Goal: Find specific page/section: Find specific page/section

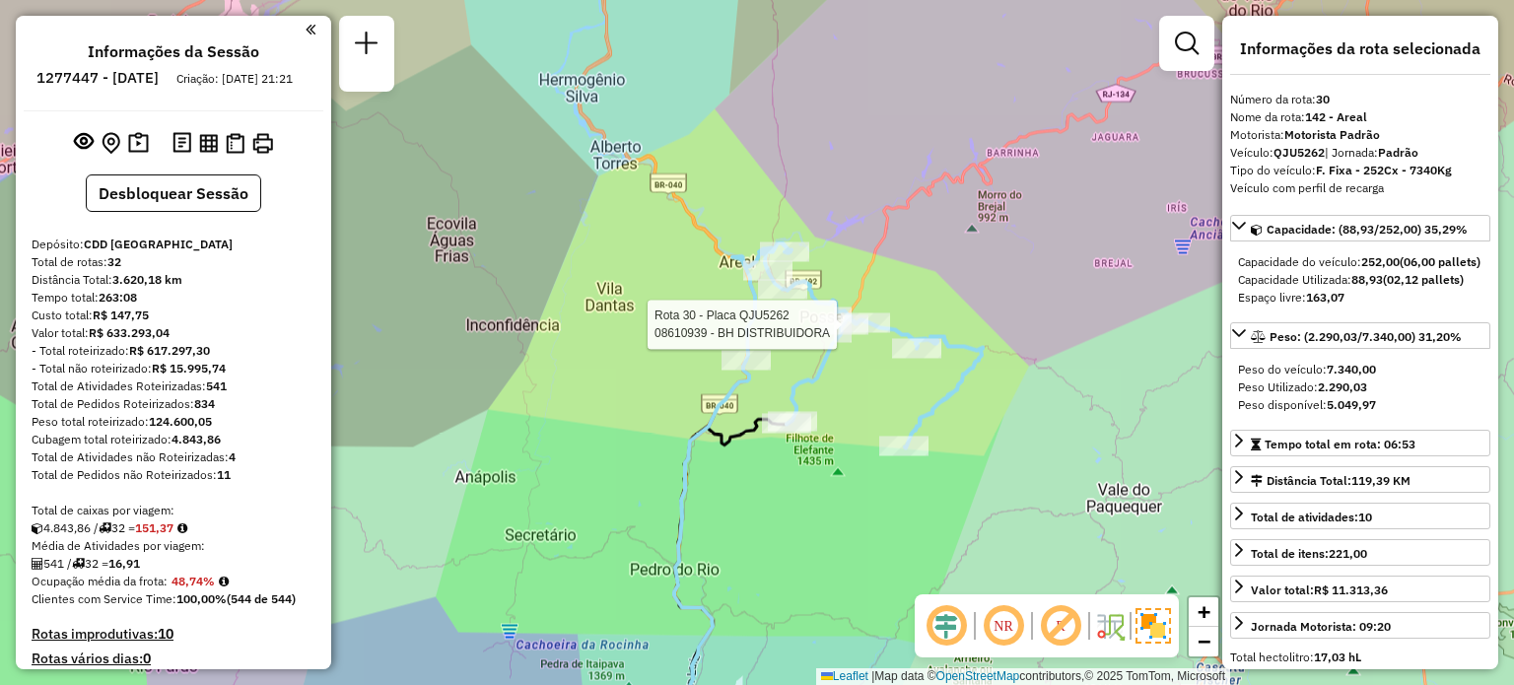
select select "**********"
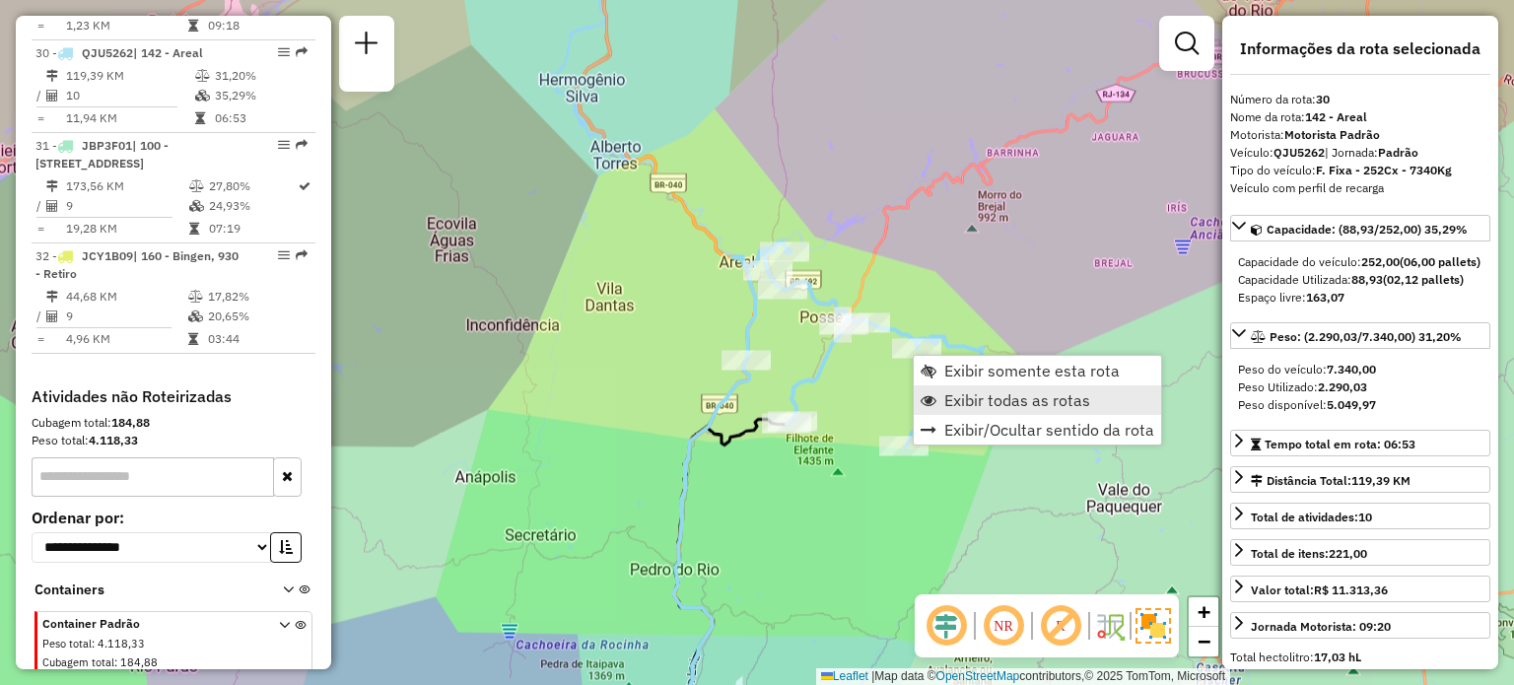
click at [954, 408] on span "Exibir todas as rotas" at bounding box center [1017, 400] width 146 height 16
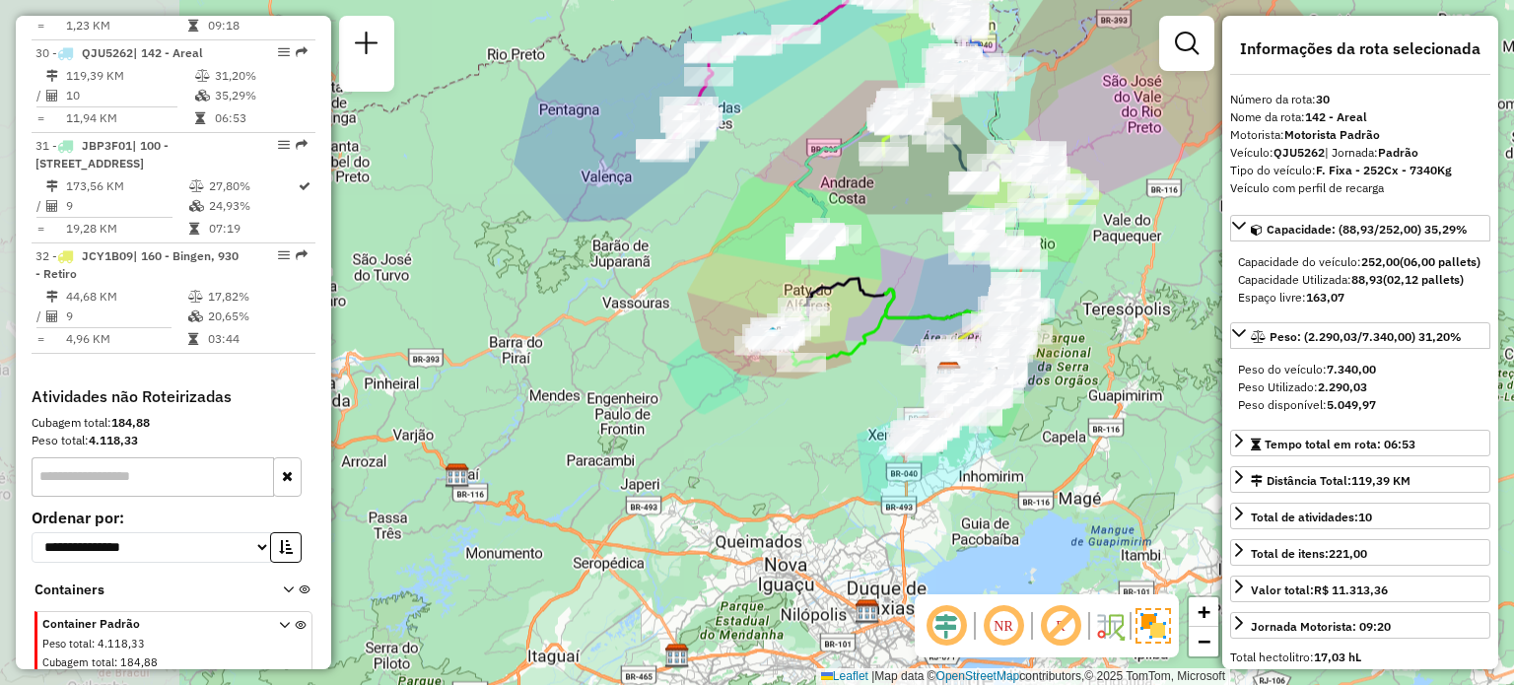
drag, startPoint x: 610, startPoint y: 424, endPoint x: 915, endPoint y: 232, distance: 360.2
click at [915, 232] on div "Janela de atendimento Grade de atendimento Capacidade Transportadoras Veículos …" at bounding box center [757, 342] width 1514 height 685
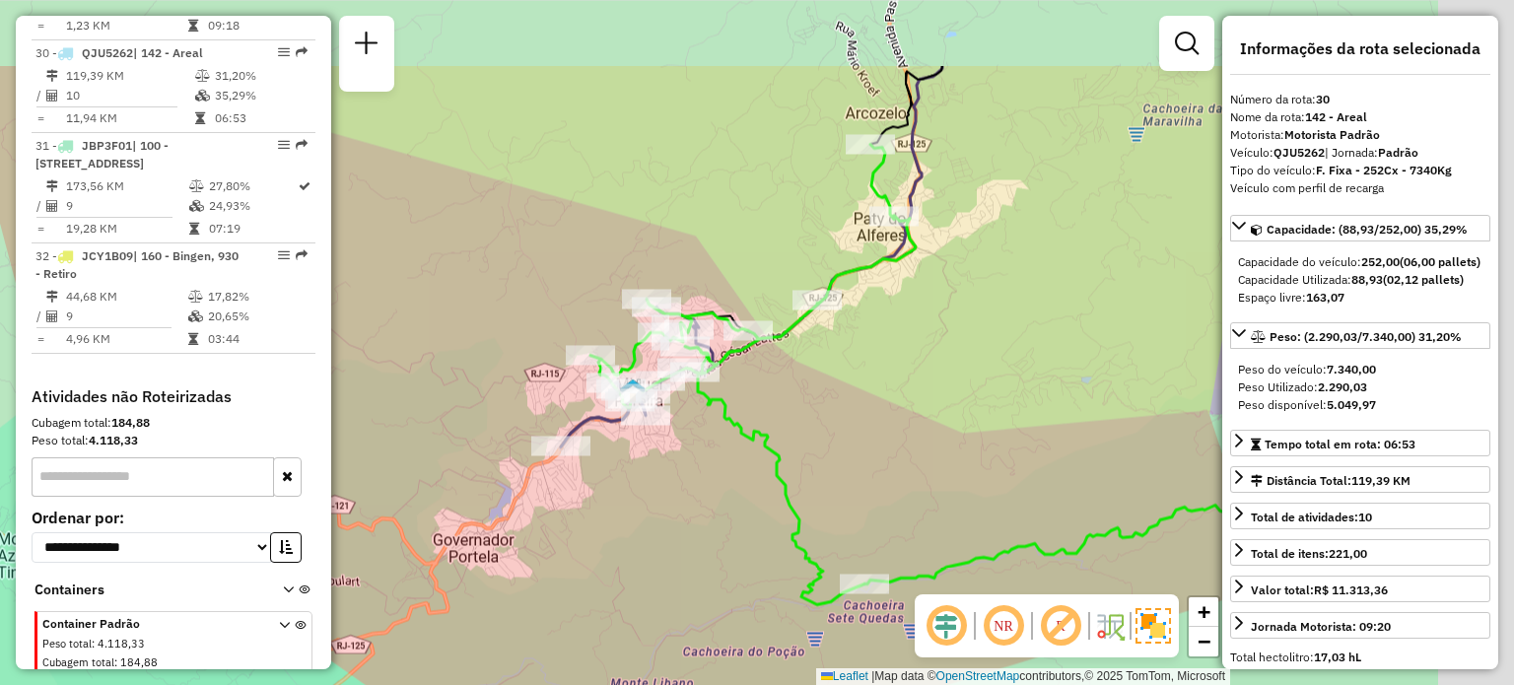
drag, startPoint x: 924, startPoint y: 343, endPoint x: 657, endPoint y: 491, distance: 304.5
click at [657, 491] on div "Rota 2 - Placa CON0003 08612617 - VILMA DE LIMA PARANHOS FERREIRA Janela de ate…" at bounding box center [757, 342] width 1514 height 685
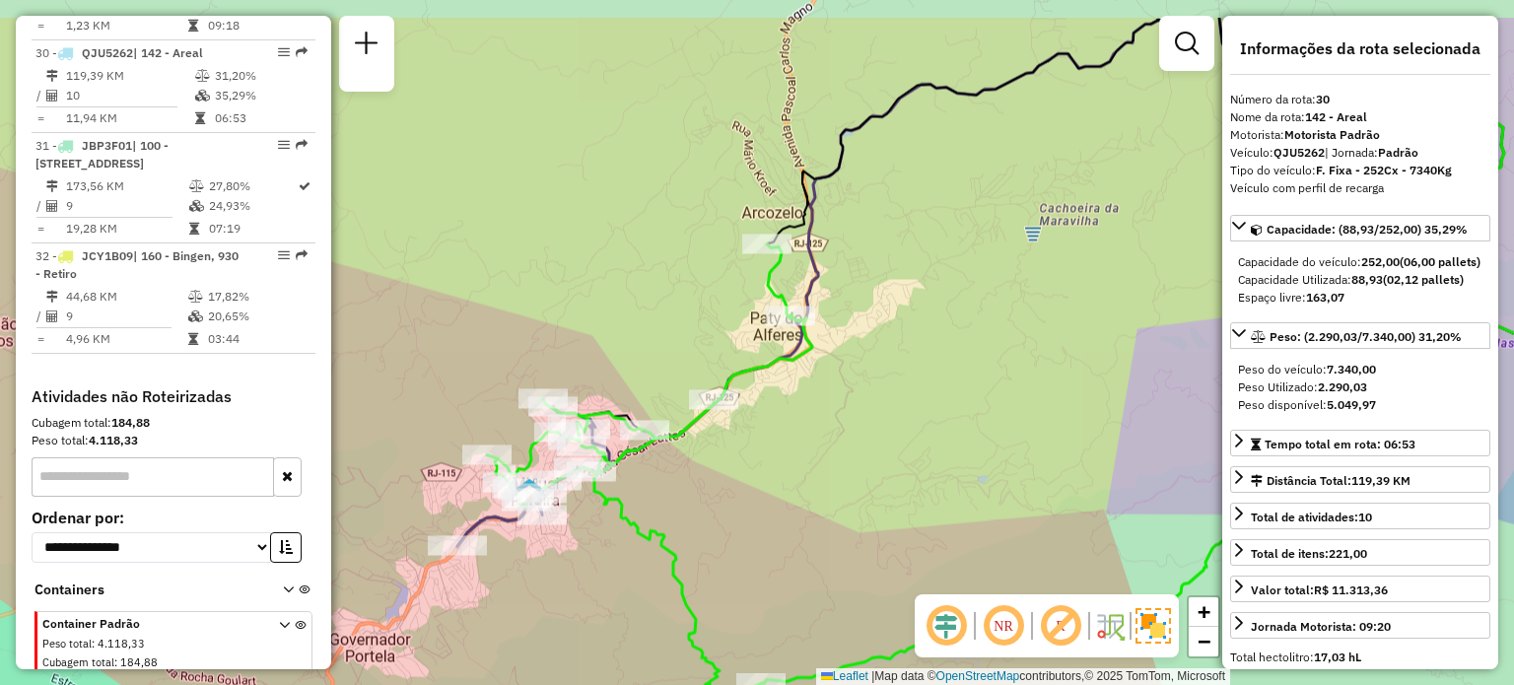
drag, startPoint x: 844, startPoint y: 361, endPoint x: 733, endPoint y: 473, distance: 157.5
click at [733, 473] on div "Rota 2 - Placa CON0003 08612617 - VILMA DE LIMA PARANHOS FERREIRA Janela de ate…" at bounding box center [757, 342] width 1514 height 685
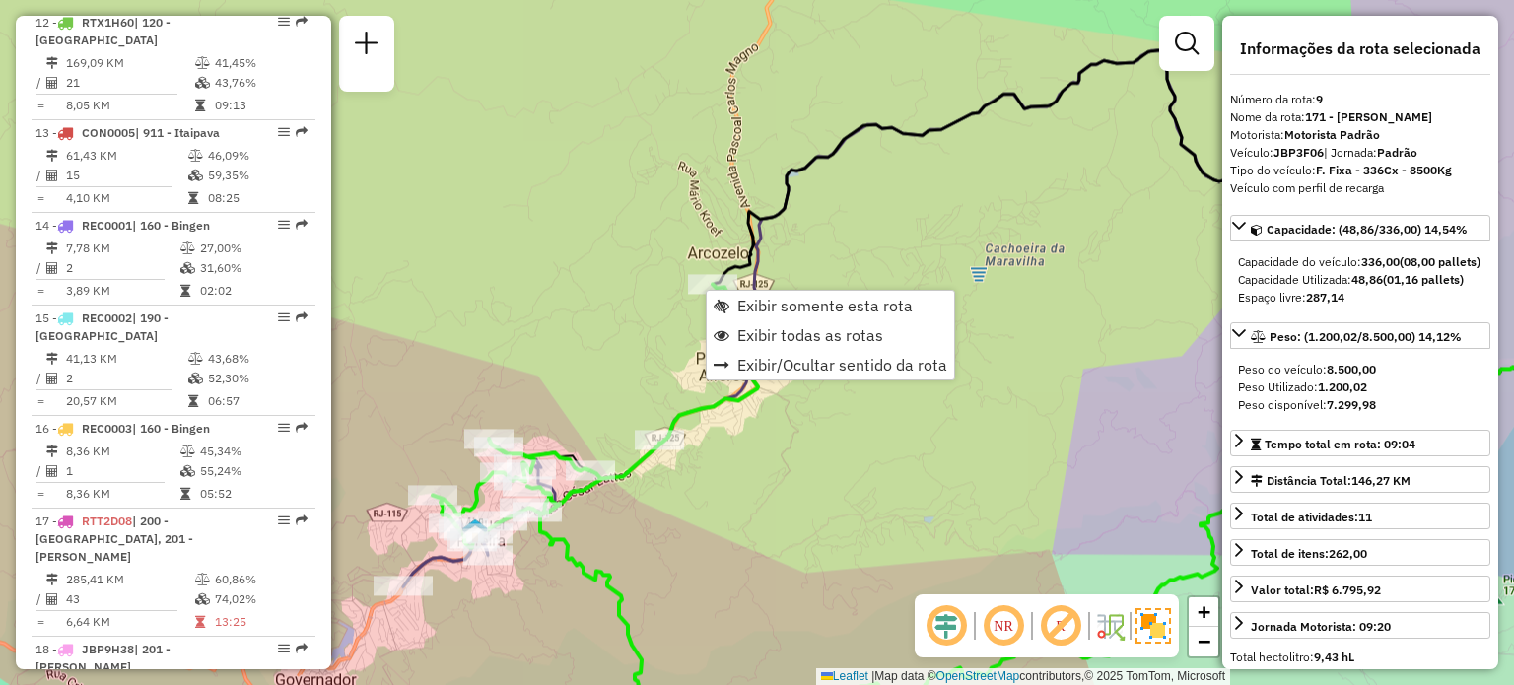
scroll to position [1713, 0]
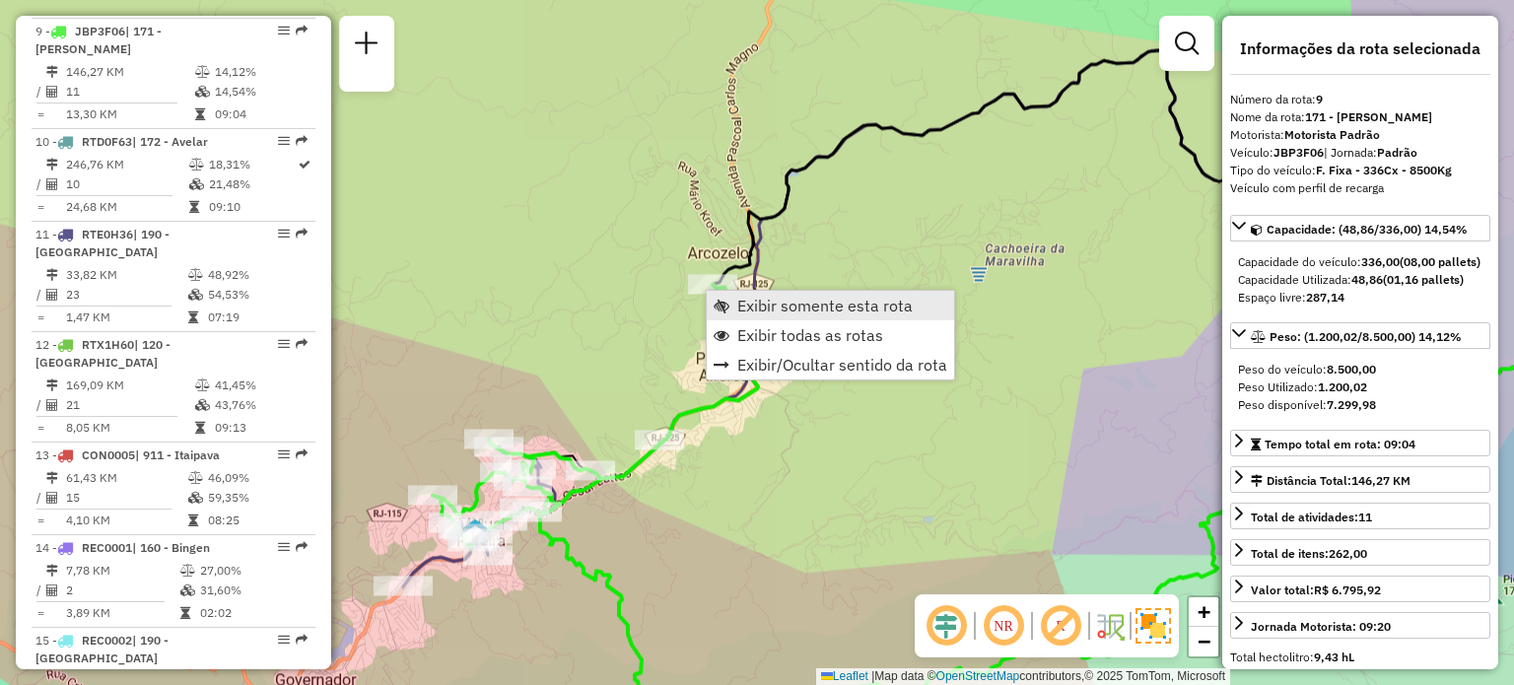
click at [741, 308] on span "Exibir somente esta rota" at bounding box center [824, 306] width 175 height 16
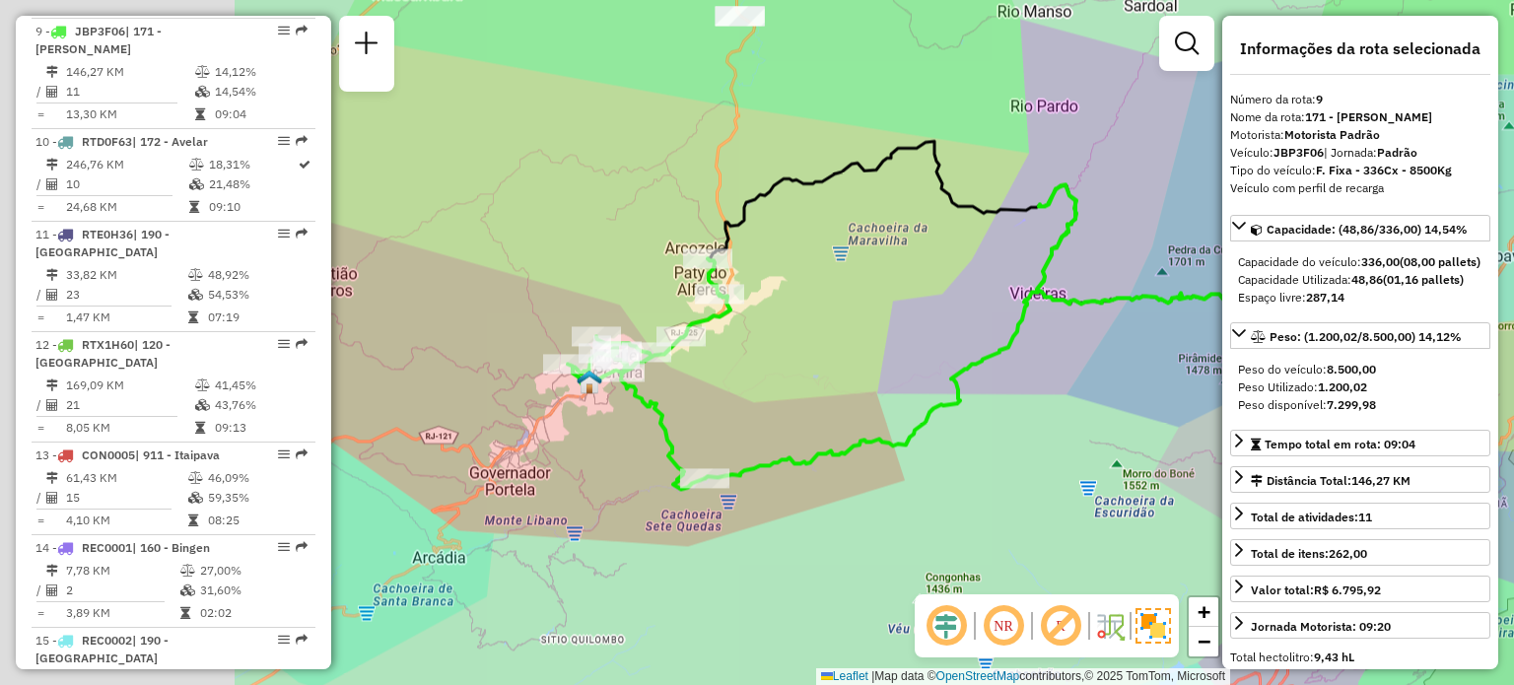
drag, startPoint x: 432, startPoint y: 324, endPoint x: 701, endPoint y: 312, distance: 269.4
click at [701, 312] on icon at bounding box center [649, 373] width 163 height 231
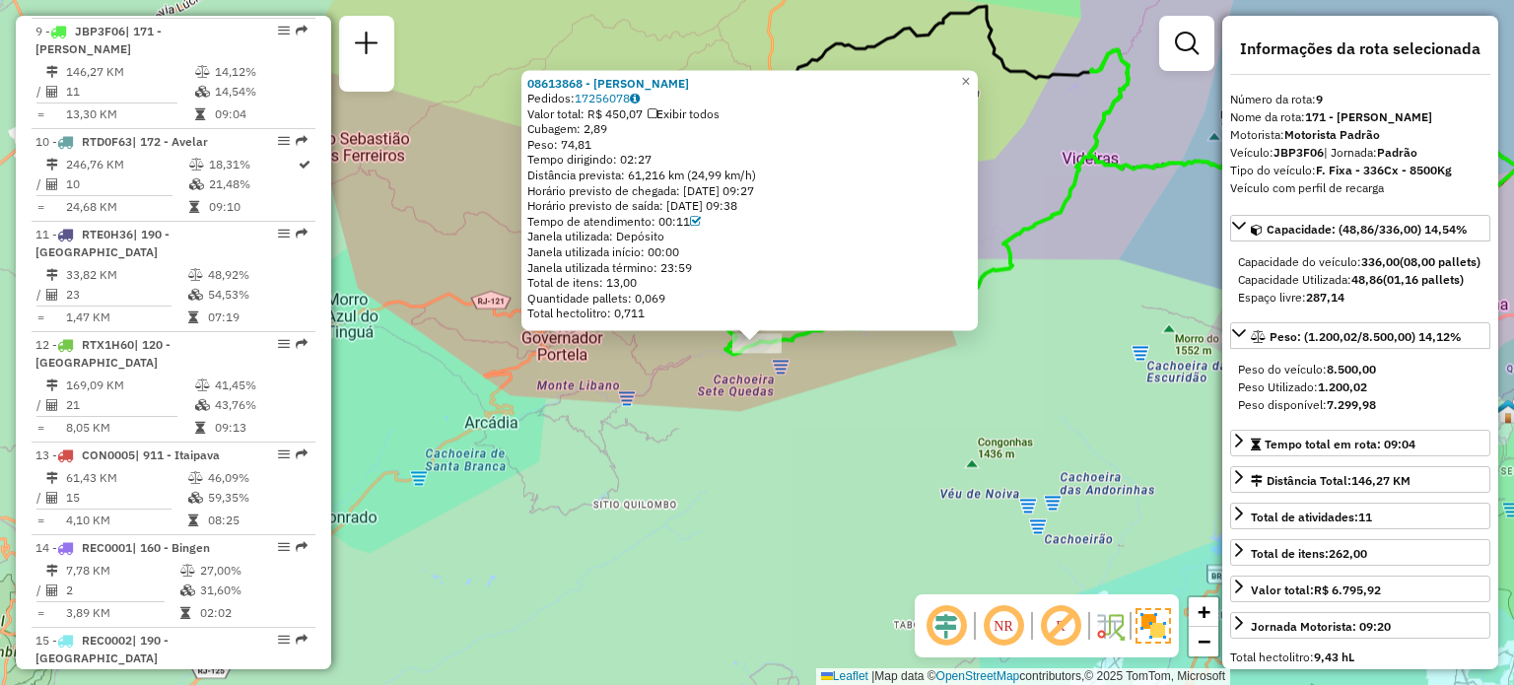
click at [635, 385] on div "08613868 - THALITA BERTINO Pedidos: 17256078 Valor total: R$ 450,07 Exibir todo…" at bounding box center [757, 342] width 1514 height 685
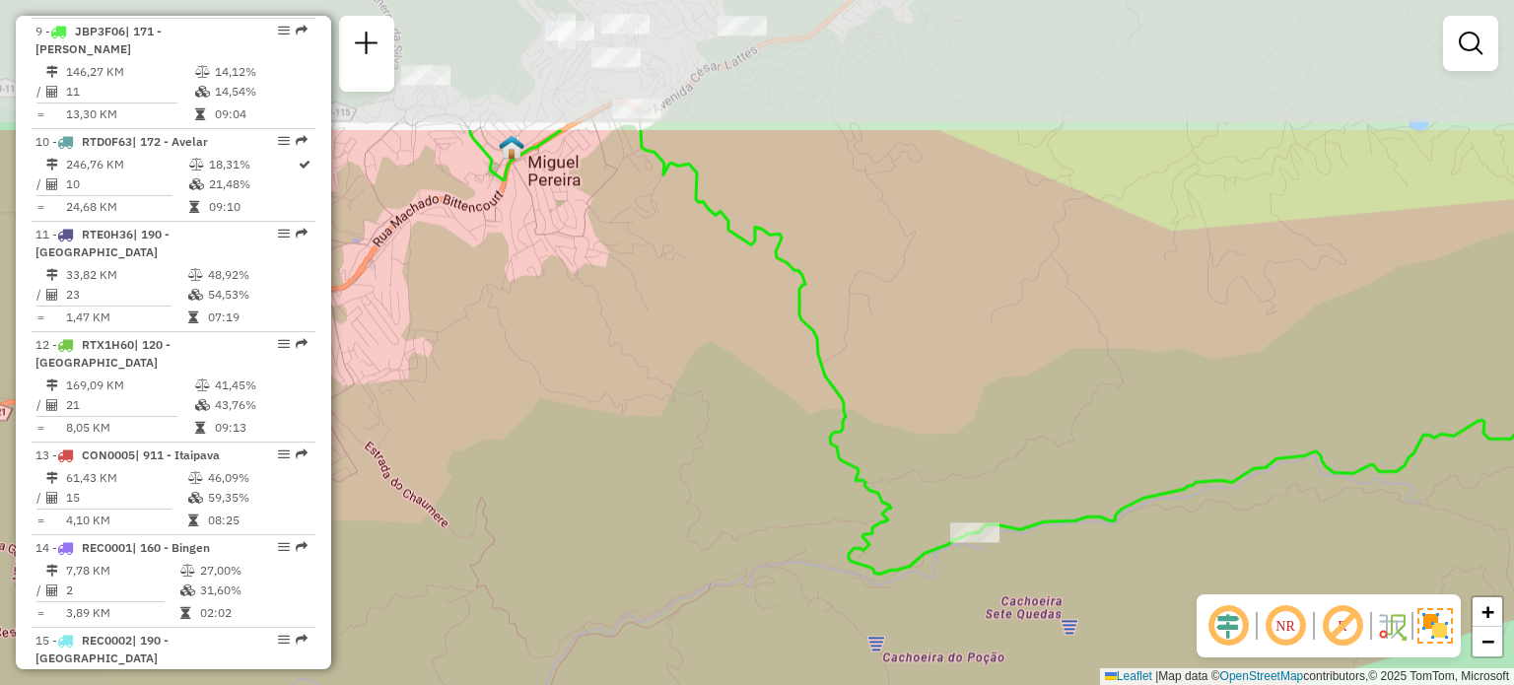
drag, startPoint x: 711, startPoint y: 276, endPoint x: 725, endPoint y: 474, distance: 198.6
click at [725, 474] on div "Janela de atendimento Grade de atendimento Capacidade Transportadoras Veículos …" at bounding box center [757, 342] width 1514 height 685
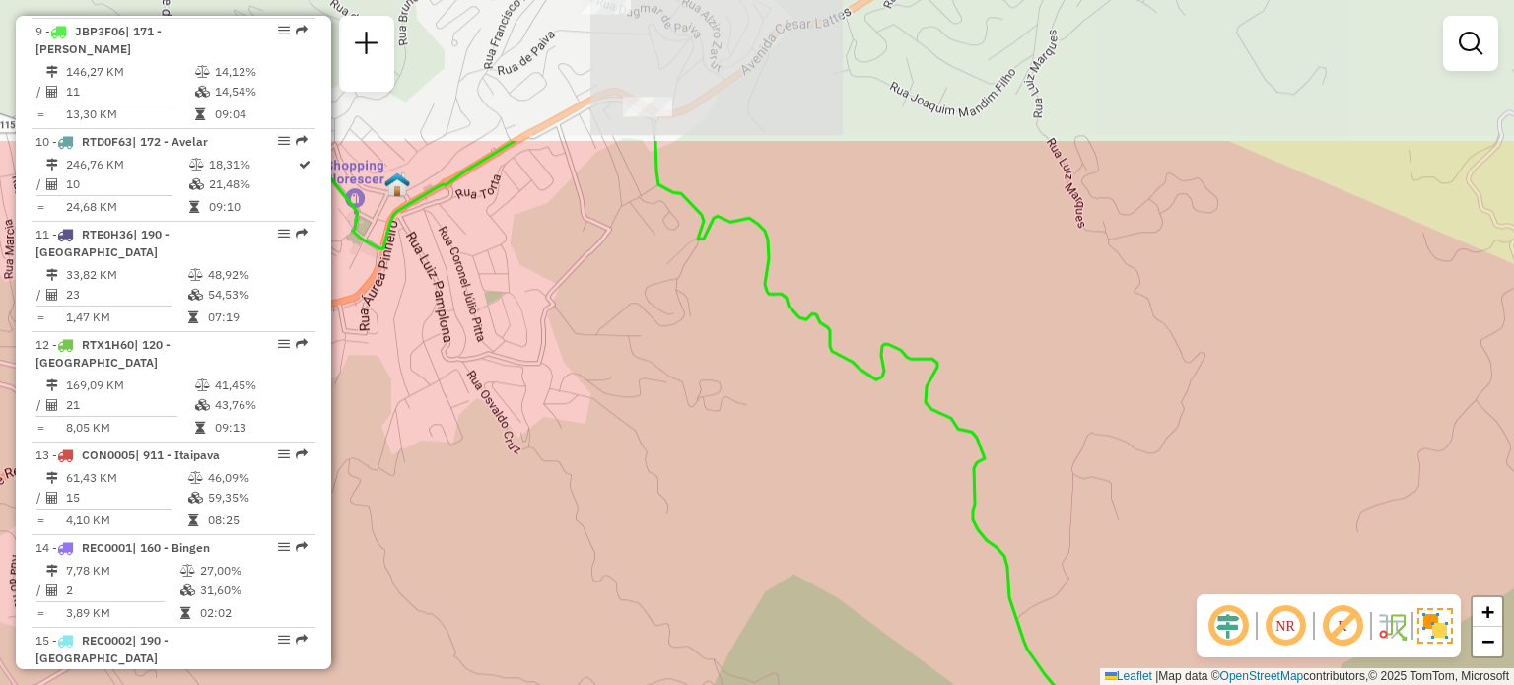
drag, startPoint x: 603, startPoint y: 265, endPoint x: 649, endPoint y: 435, distance: 175.5
click at [649, 435] on div "Janela de atendimento Grade de atendimento Capacidade Transportadoras Veículos …" at bounding box center [757, 342] width 1514 height 685
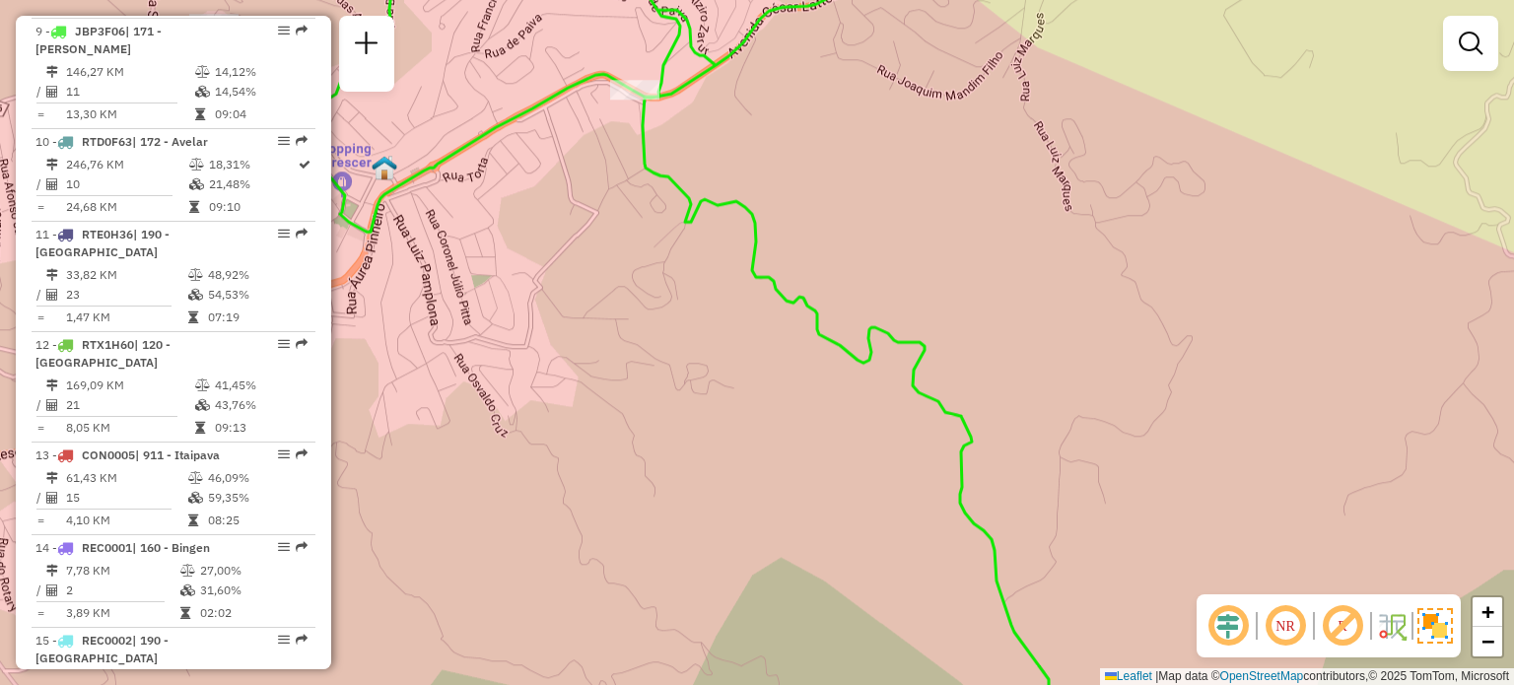
drag, startPoint x: 794, startPoint y: 530, endPoint x: 747, endPoint y: 478, distance: 70.5
click at [753, 485] on div "Janela de atendimento Grade de atendimento Capacidade Transportadoras Veículos …" at bounding box center [757, 342] width 1514 height 685
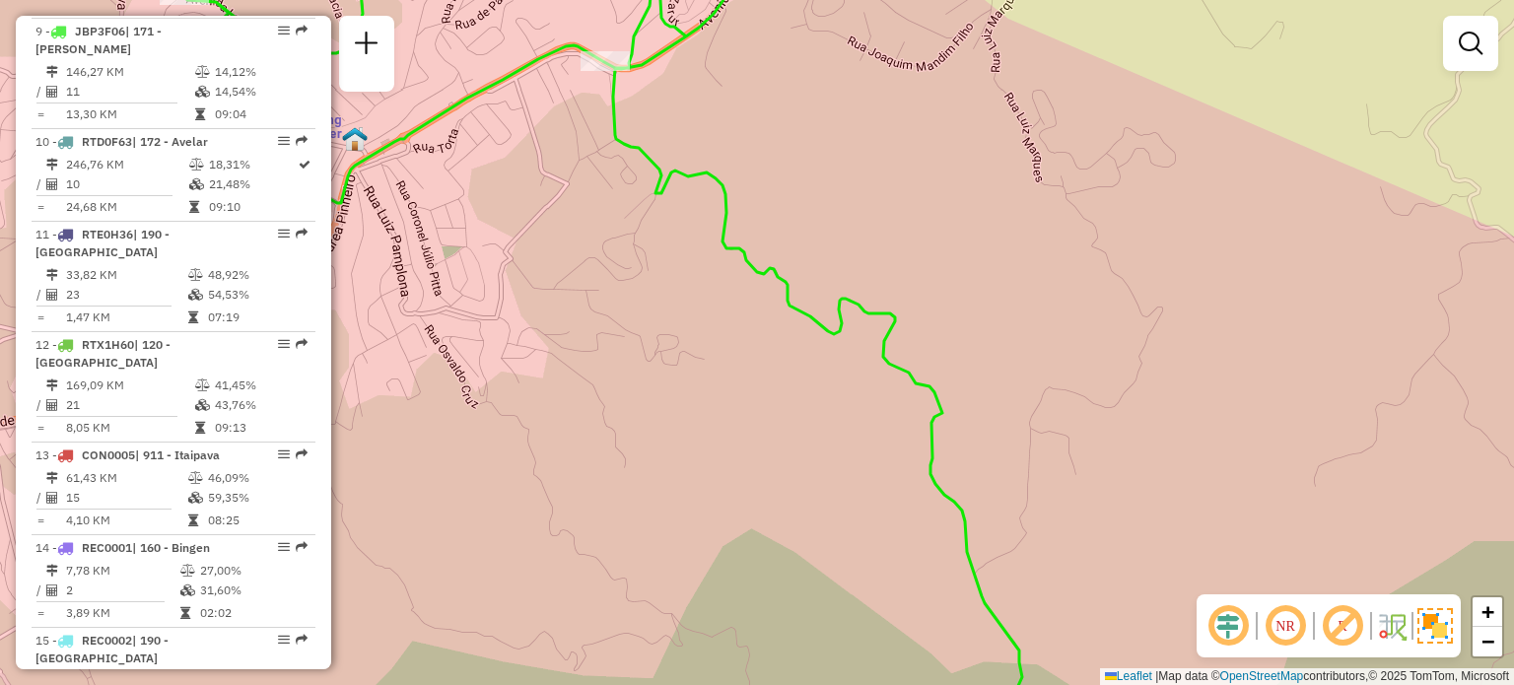
drag, startPoint x: 836, startPoint y: 324, endPoint x: 623, endPoint y: 77, distance: 326.4
click at [624, 78] on icon at bounding box center [603, 343] width 838 height 822
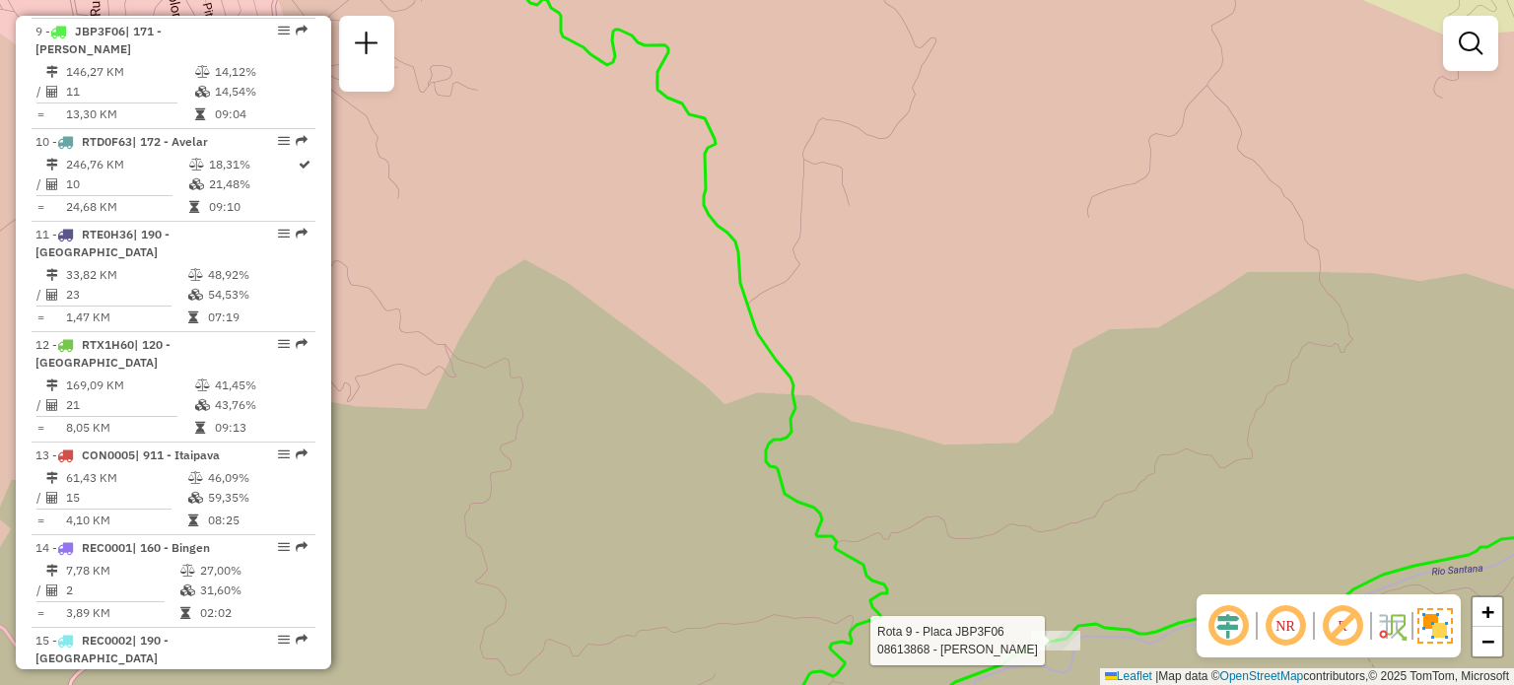
select select "**********"
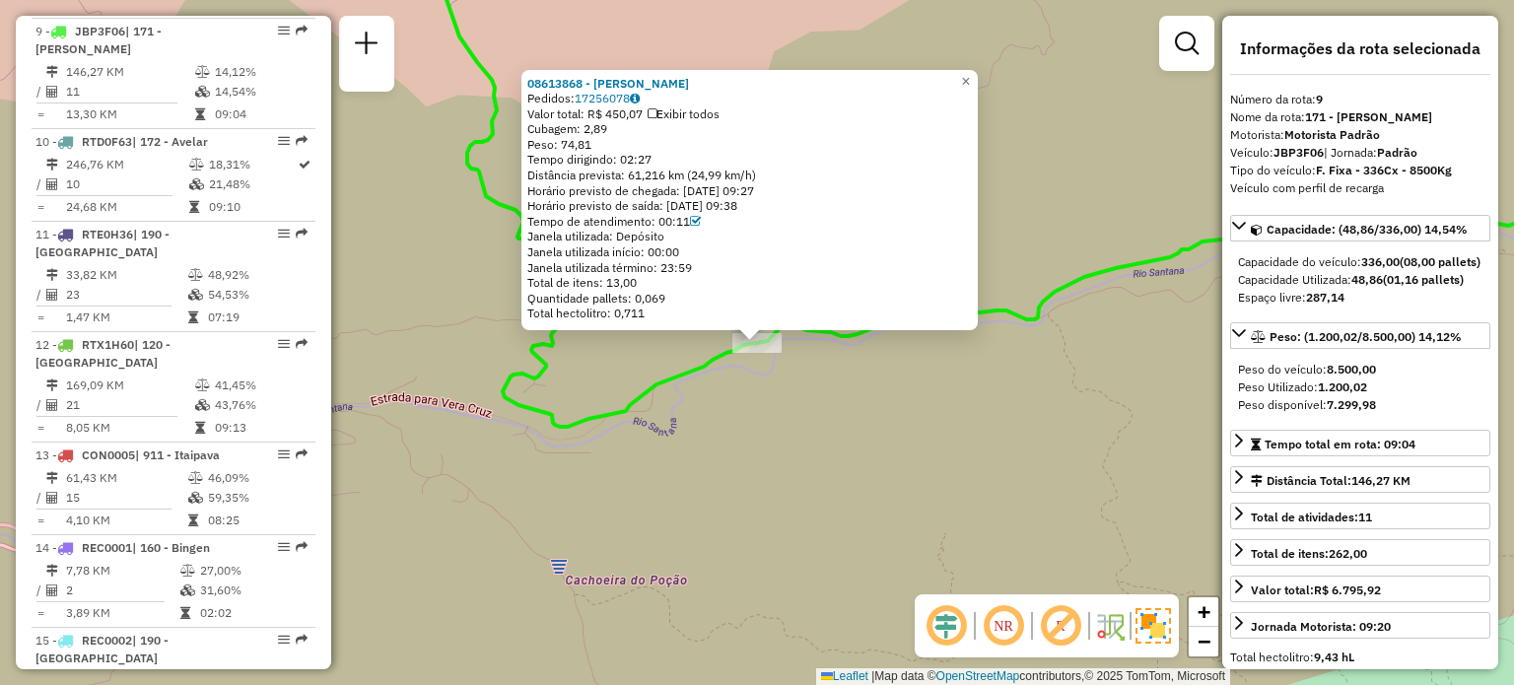
click at [773, 433] on div "08613868 - THALITA BERTINO Pedidos: 17256078 Valor total: R$ 450,07 Exibir todo…" at bounding box center [757, 342] width 1514 height 685
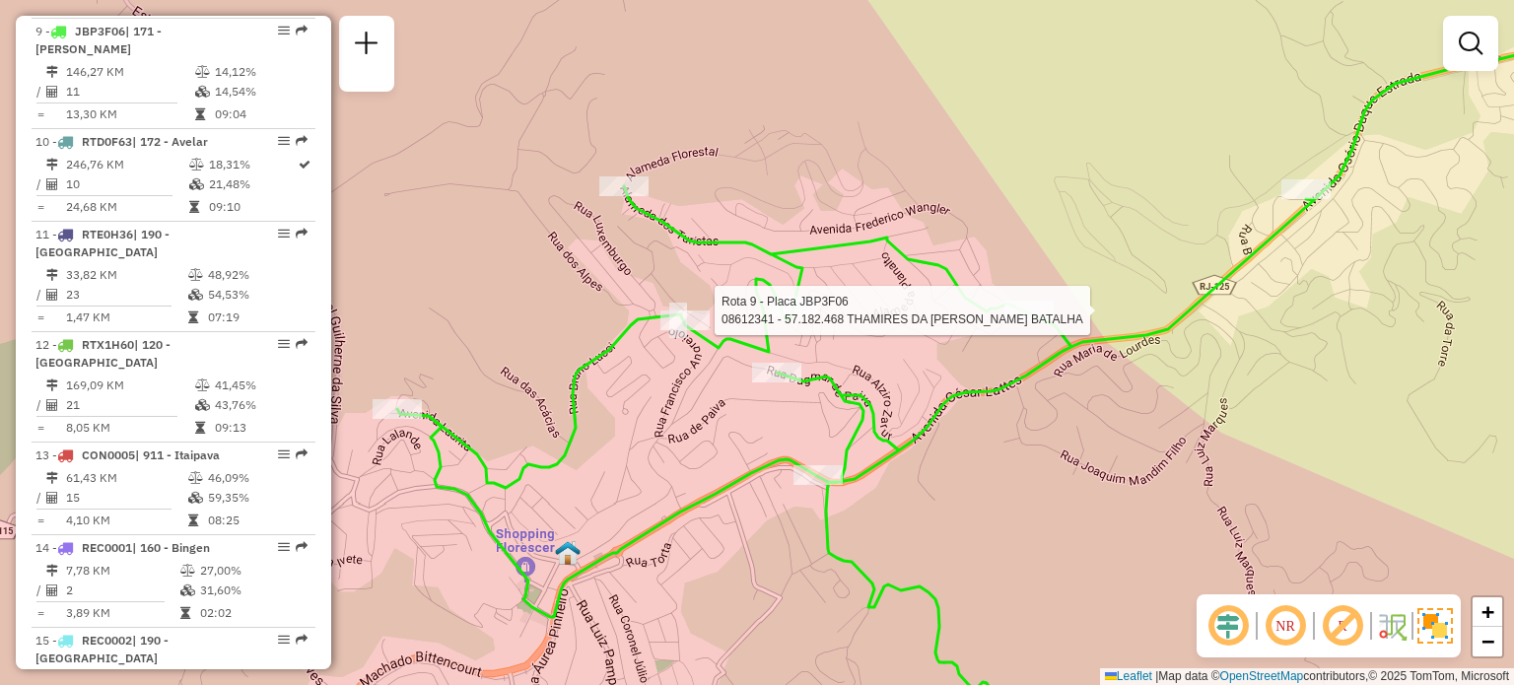
select select "**********"
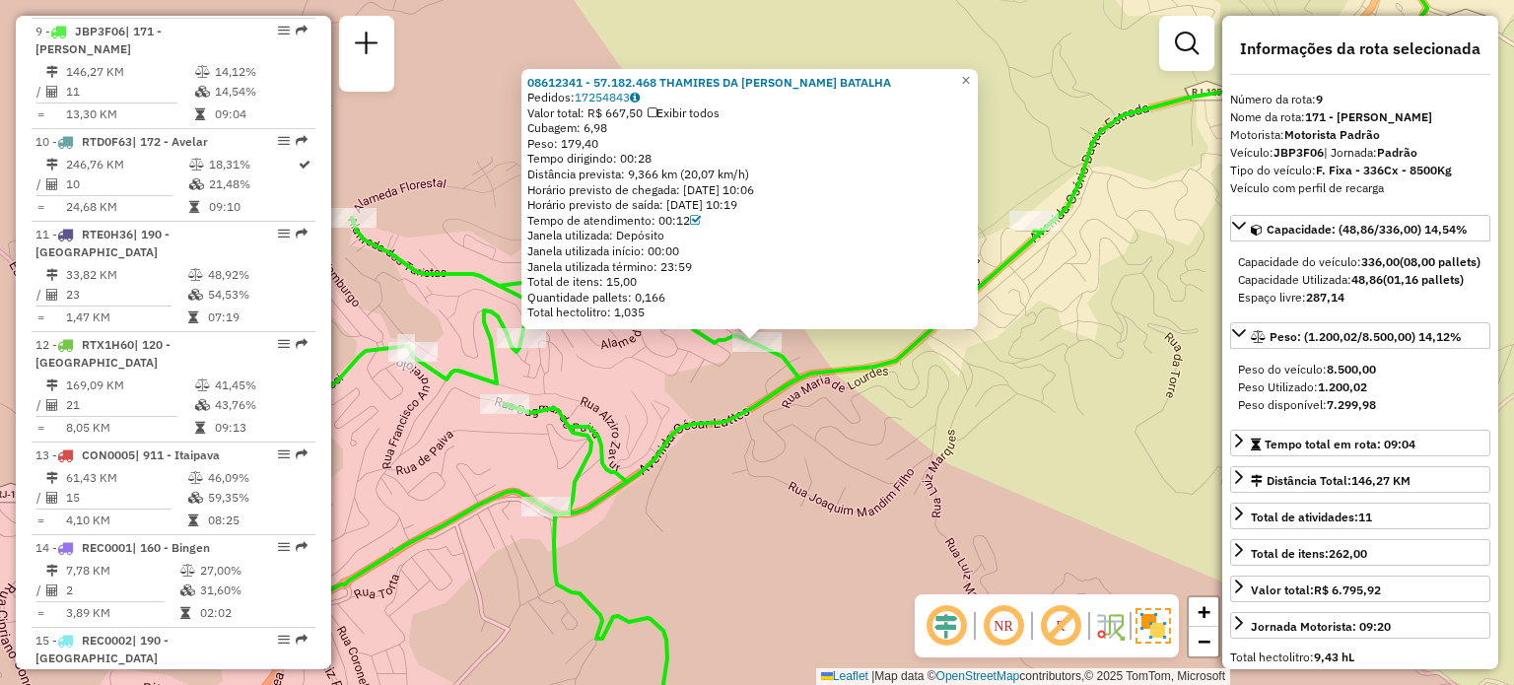
click at [1016, 365] on div "08612341 - 57.182.468 THAMIRES DA SILVA BATALHA Pedidos: 17254843 Valor total: …" at bounding box center [757, 342] width 1514 height 685
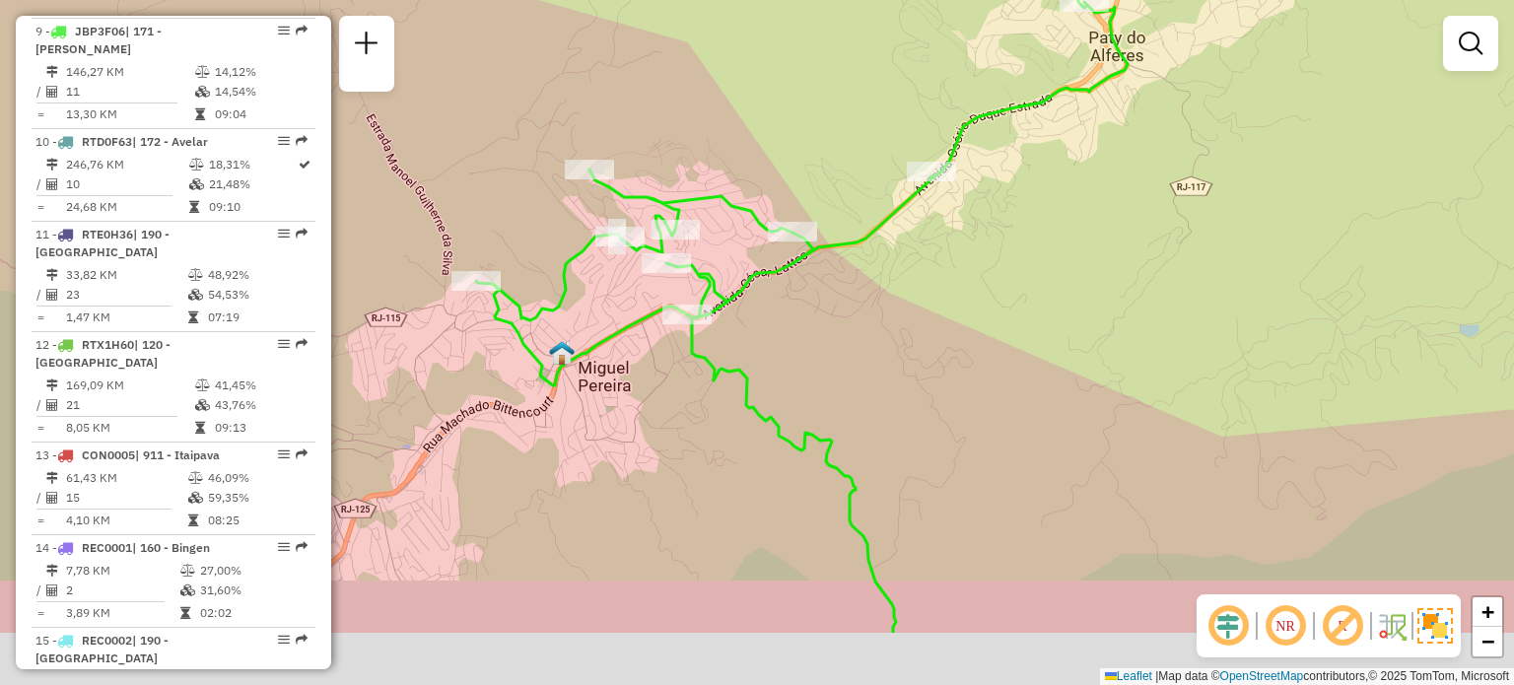
drag, startPoint x: 1016, startPoint y: 365, endPoint x: 875, endPoint y: 182, distance: 230.5
click at [875, 182] on div "Janela de atendimento Grade de atendimento Capacidade Transportadoras Veículos …" at bounding box center [757, 342] width 1514 height 685
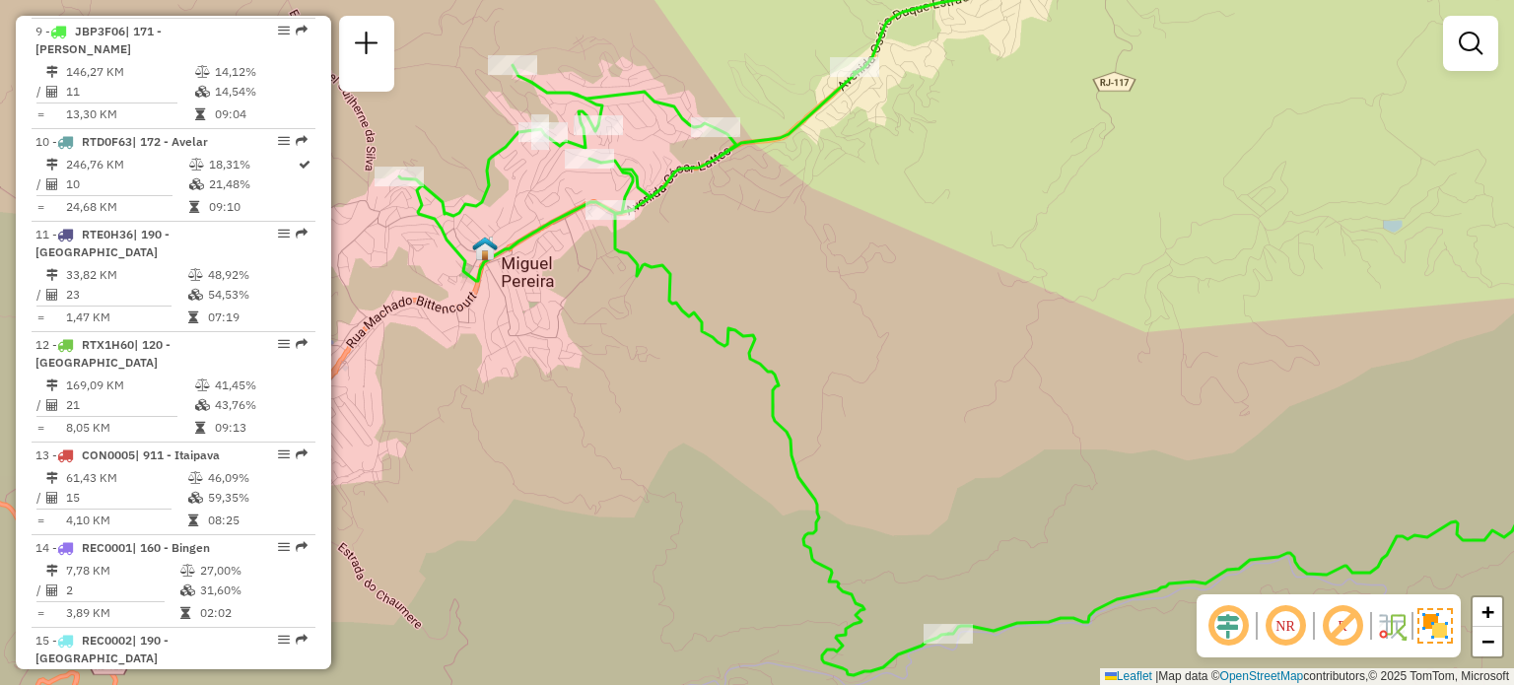
drag, startPoint x: 877, startPoint y: 408, endPoint x: 826, endPoint y: 323, distance: 99.1
click at [828, 326] on div "Janela de atendimento Grade de atendimento Capacidade Transportadoras Veículos …" at bounding box center [757, 342] width 1514 height 685
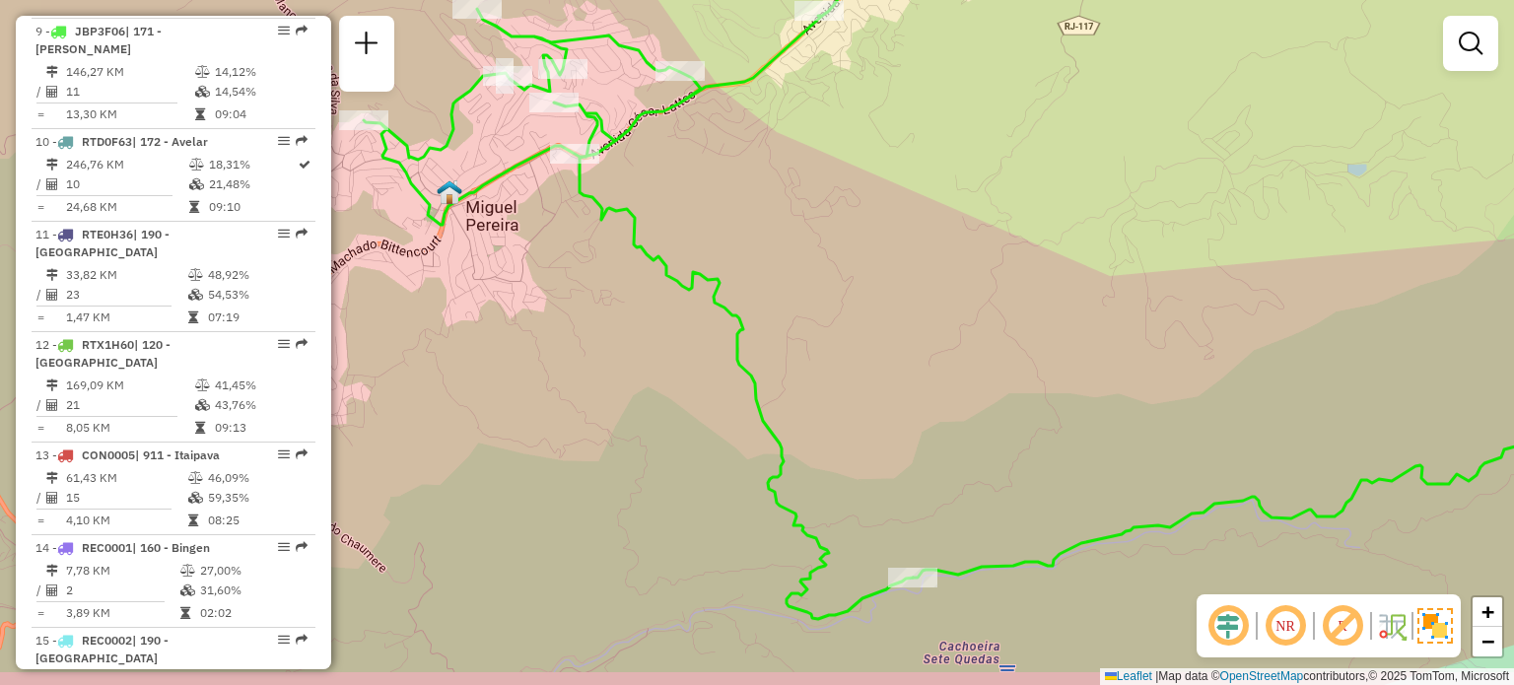
drag, startPoint x: 847, startPoint y: 354, endPoint x: 831, endPoint y: 334, distance: 25.2
click at [831, 334] on div "Janela de atendimento Grade de atendimento Capacidade Transportadoras Veículos …" at bounding box center [757, 342] width 1514 height 685
